Goal: Find specific page/section: Find specific page/section

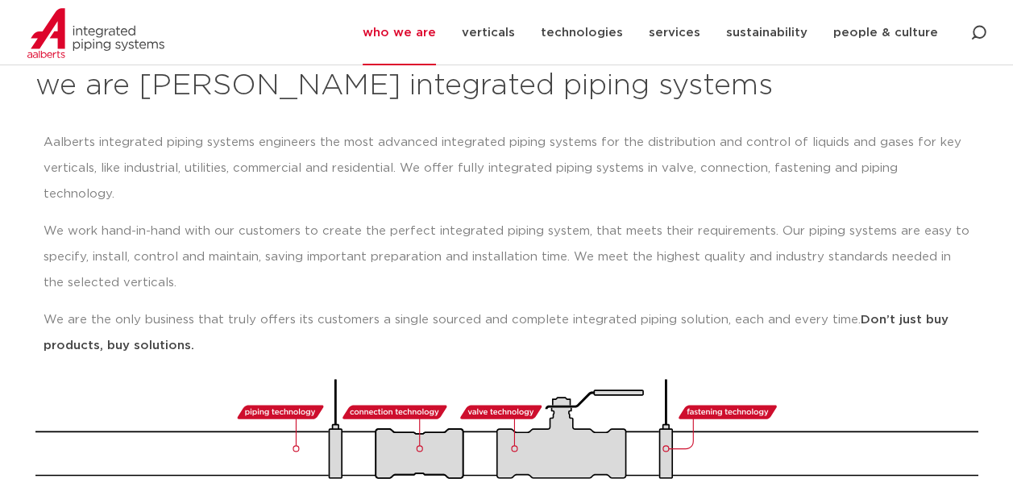
scroll to position [242, 0]
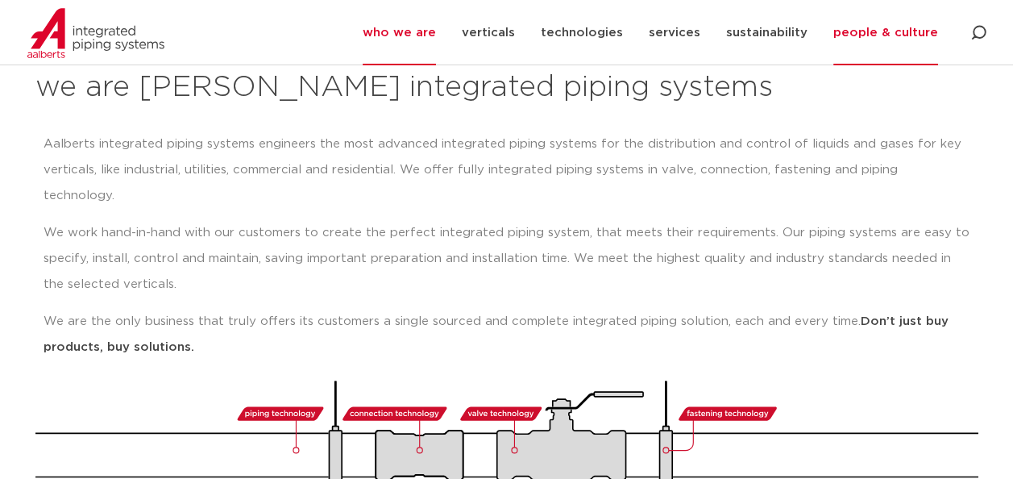
click at [905, 29] on link "people & culture" at bounding box center [885, 32] width 105 height 65
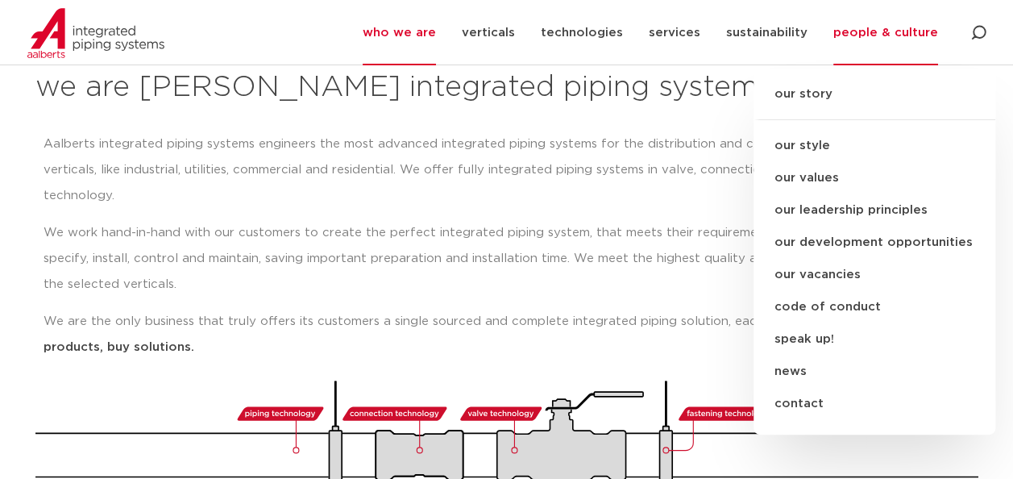
click at [819, 406] on link "contact" at bounding box center [874, 404] width 242 height 32
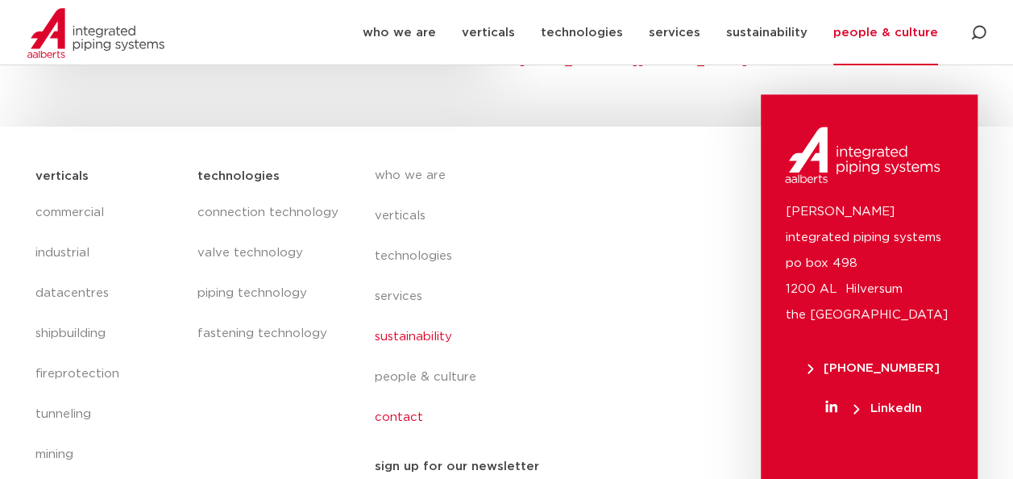
scroll to position [916, 0]
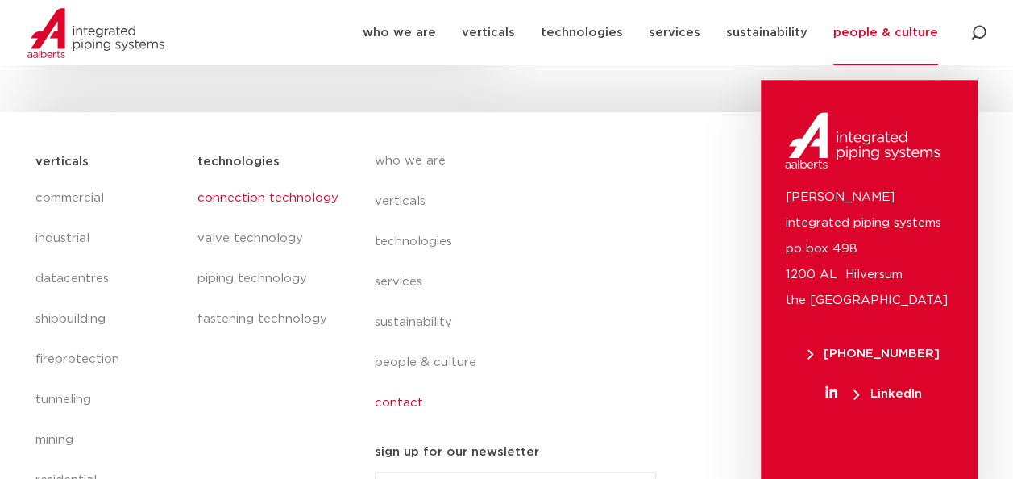
click at [295, 178] on link "connection technology" at bounding box center [269, 198] width 145 height 40
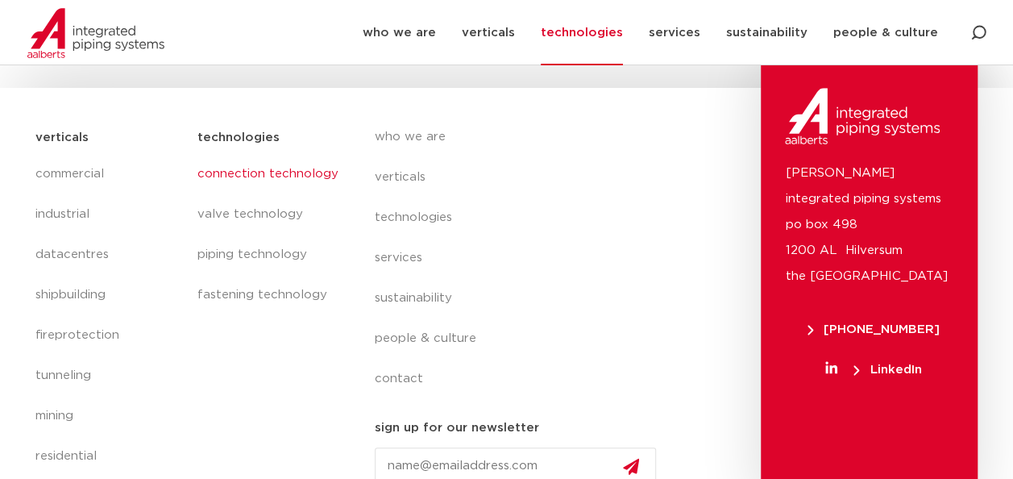
scroll to position [595, 0]
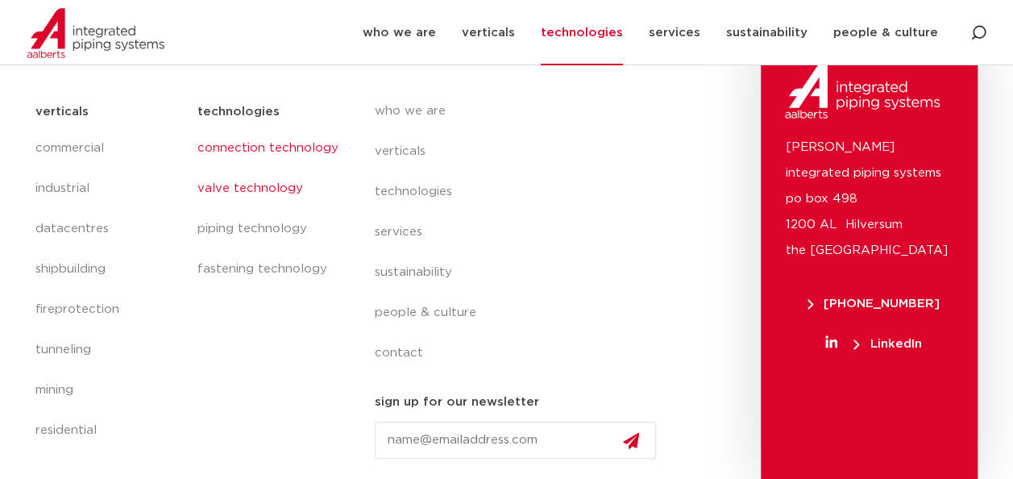
click at [256, 184] on link "valve technology" at bounding box center [269, 188] width 145 height 40
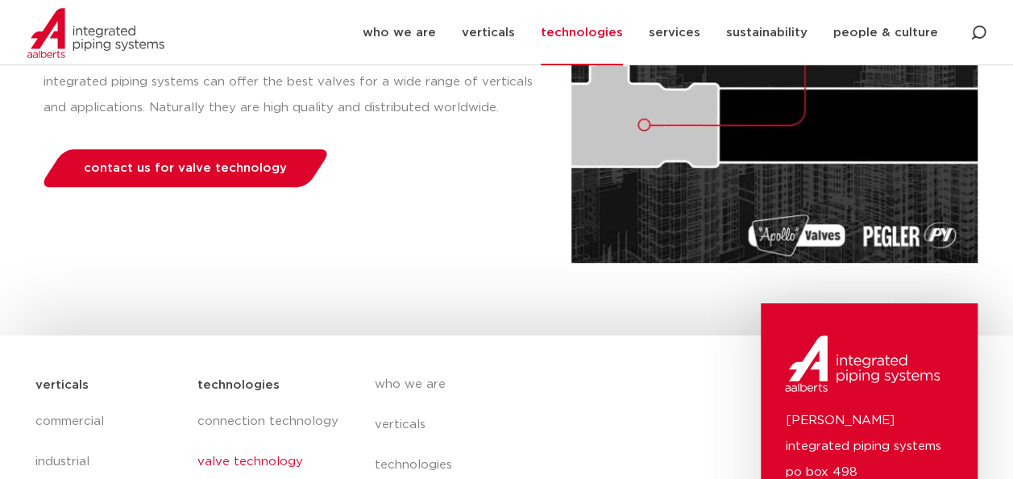
scroll to position [595, 0]
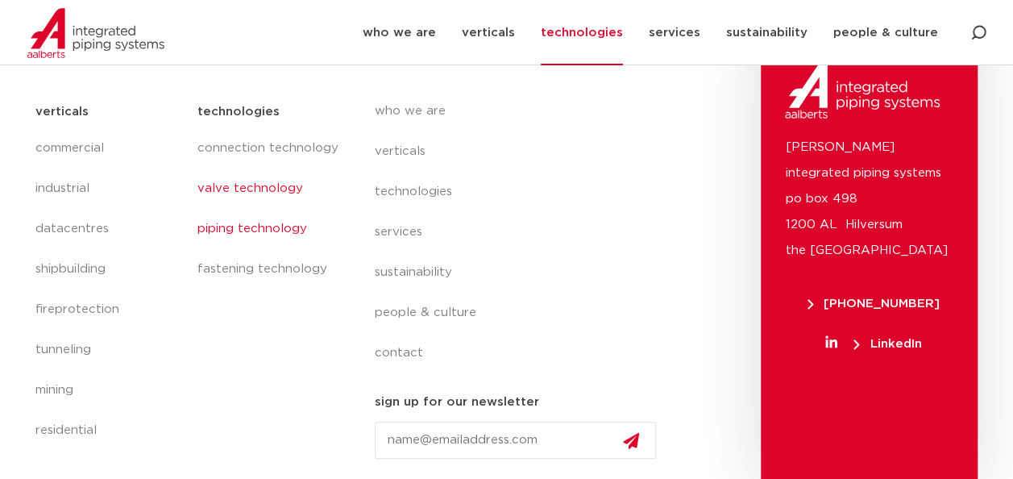
click at [247, 226] on link "piping technology" at bounding box center [269, 229] width 145 height 40
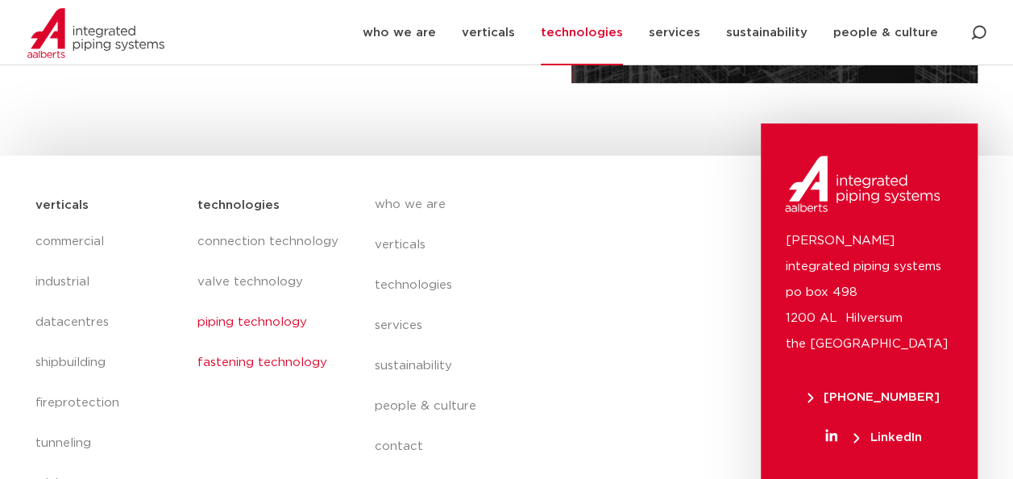
scroll to position [595, 0]
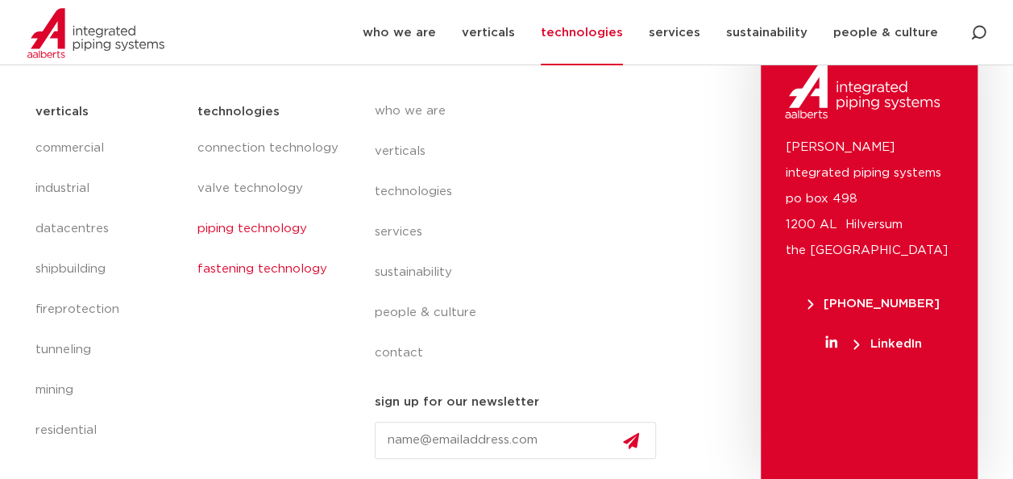
click at [294, 263] on link "fastening technology" at bounding box center [269, 269] width 145 height 40
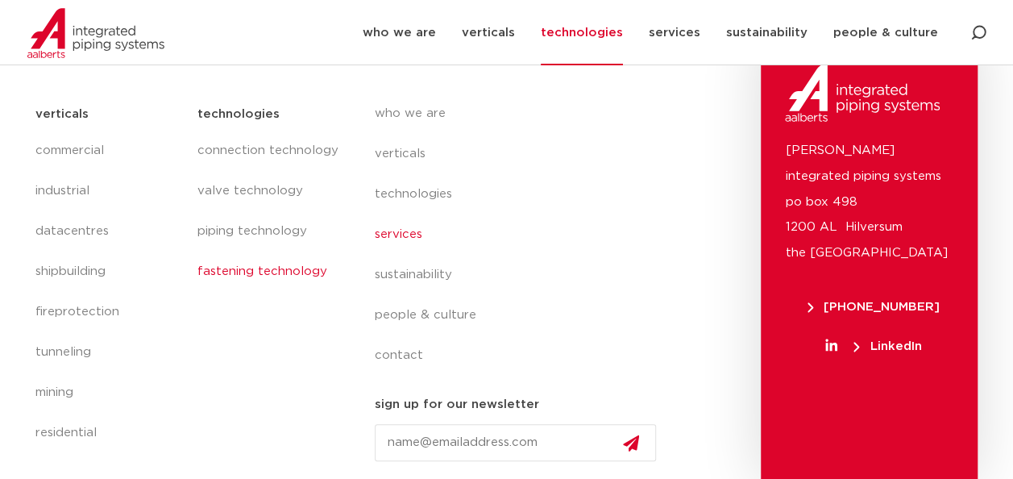
scroll to position [596, 0]
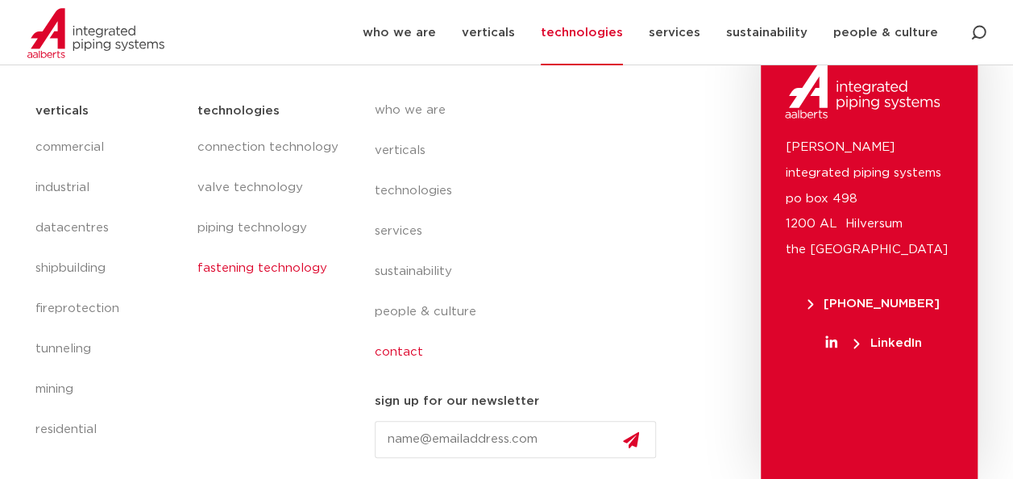
click at [401, 353] on link "contact" at bounding box center [522, 352] width 295 height 40
